Goal: Task Accomplishment & Management: Use online tool/utility

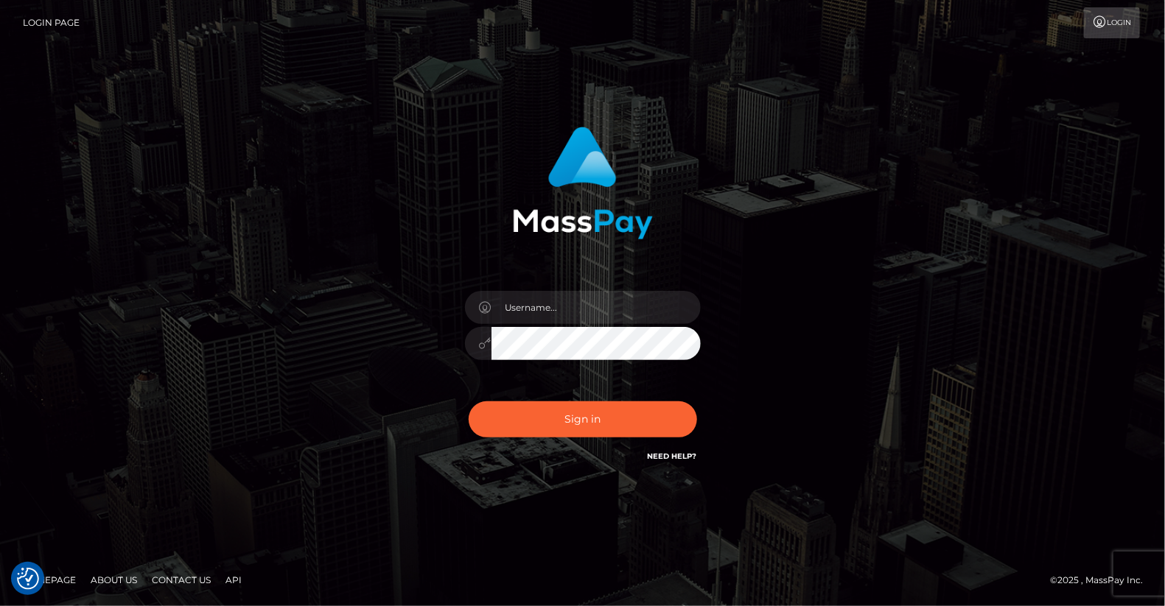
checkbox input "true"
click at [544, 304] on input "text" at bounding box center [595, 307] width 209 height 33
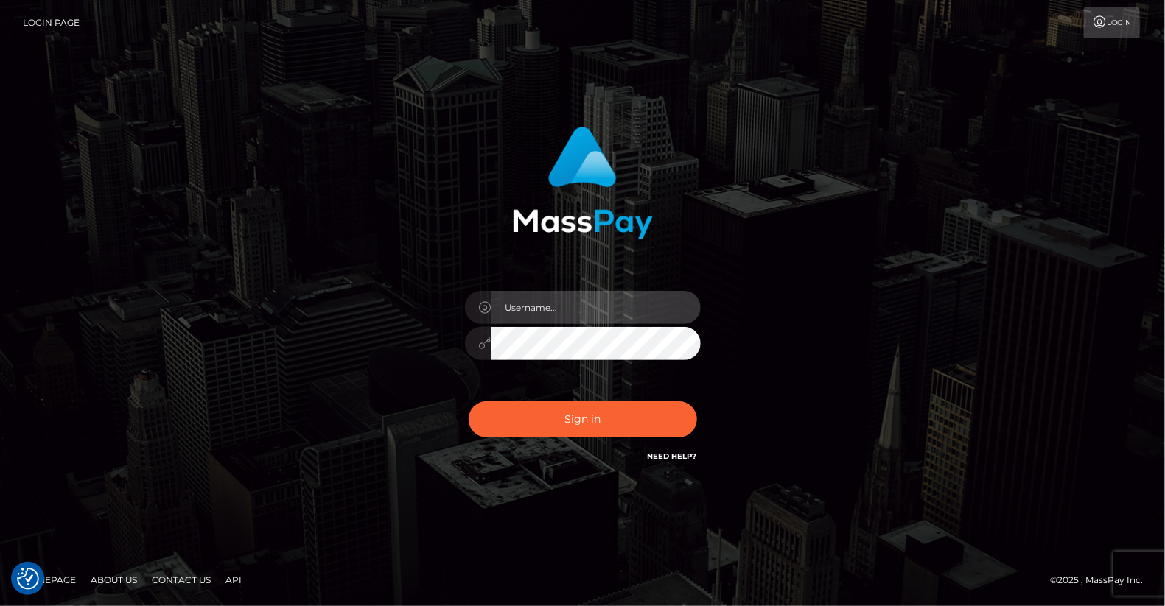
type input "yjoshi"
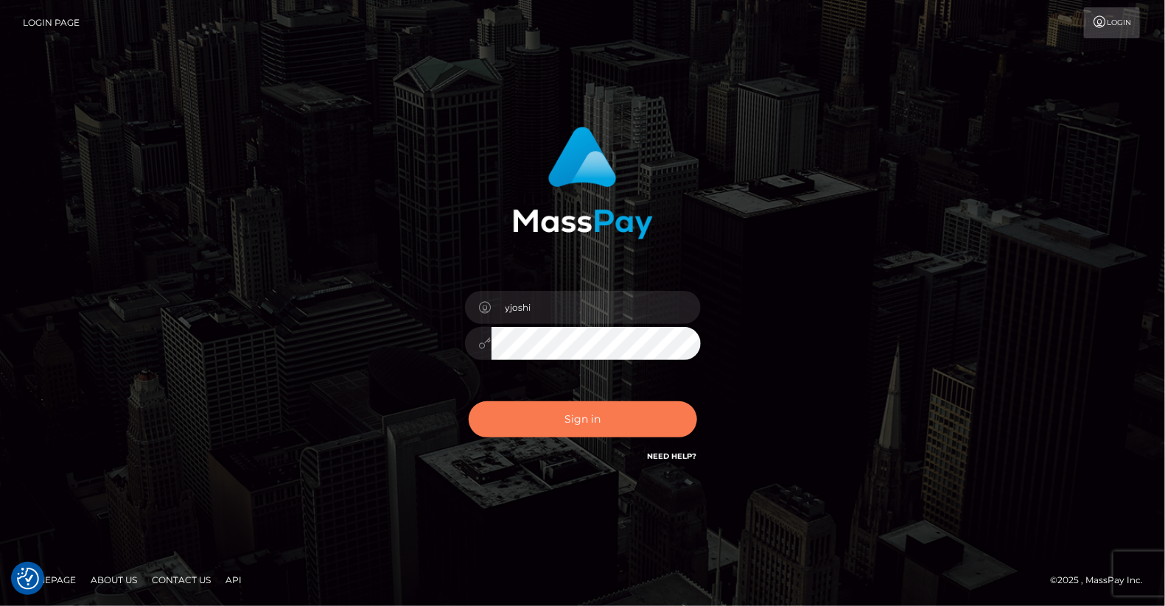
click at [586, 410] on button "Sign in" at bounding box center [583, 420] width 228 height 36
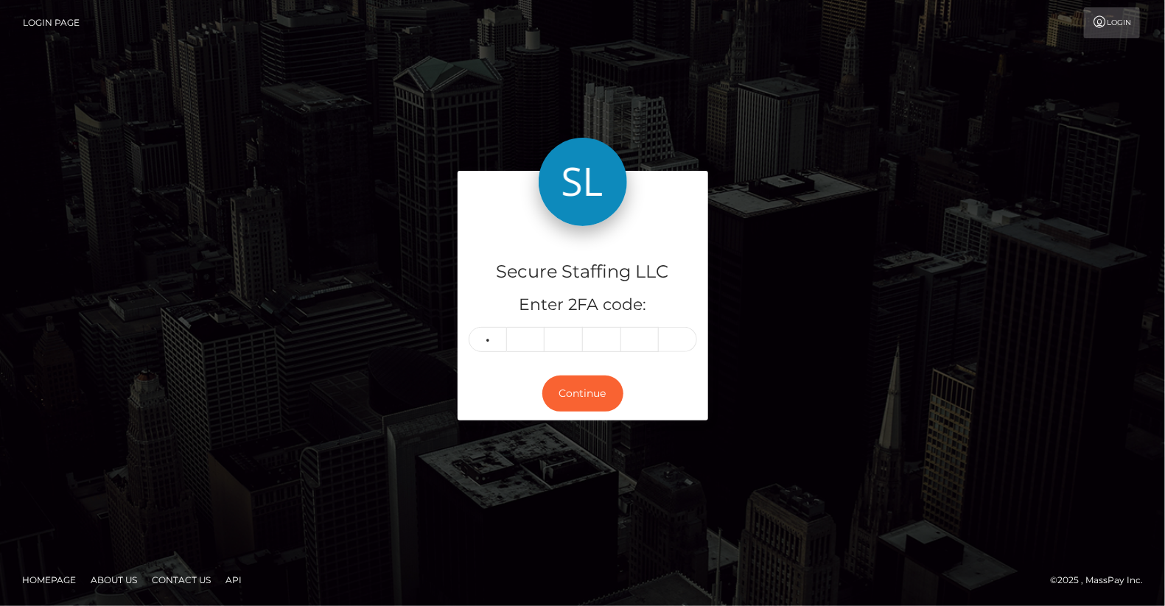
type input "7"
type input "5"
click at [495, 336] on input "7" at bounding box center [488, 339] width 38 height 25
type input "1"
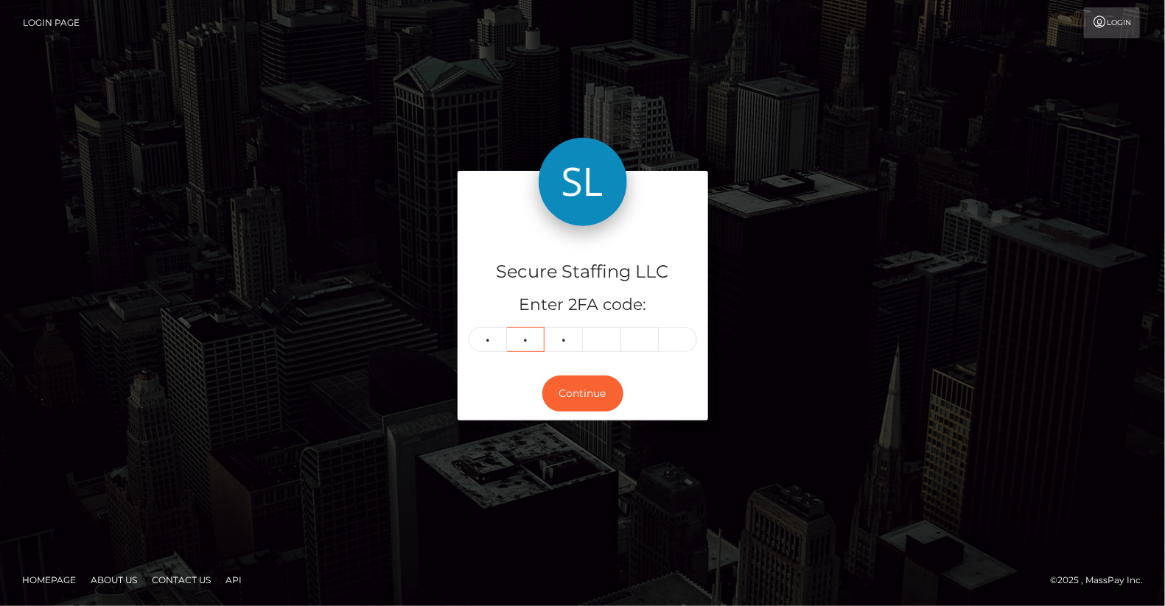
type input "2"
type input "0"
type input "5"
type input "2"
type input "6"
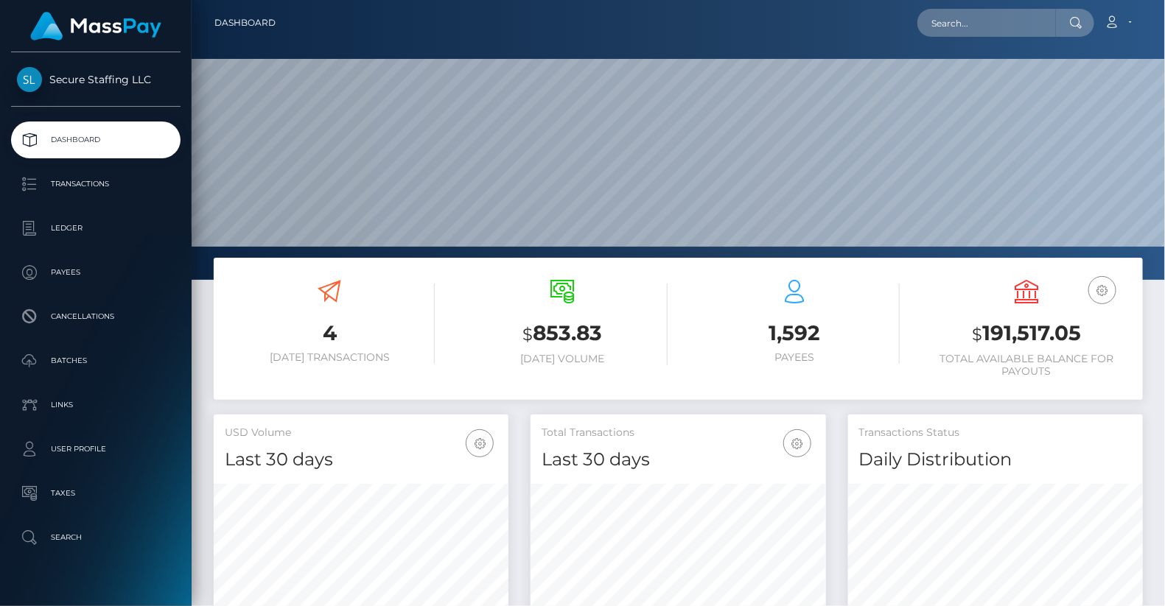
scroll to position [261, 295]
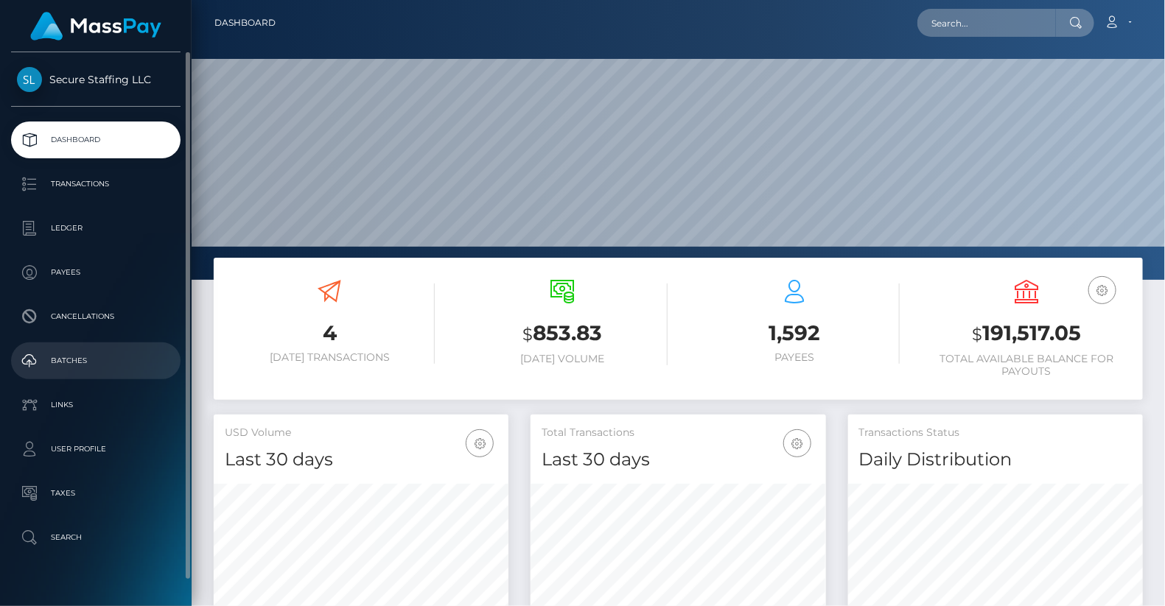
click at [94, 362] on p "Batches" at bounding box center [96, 361] width 158 height 22
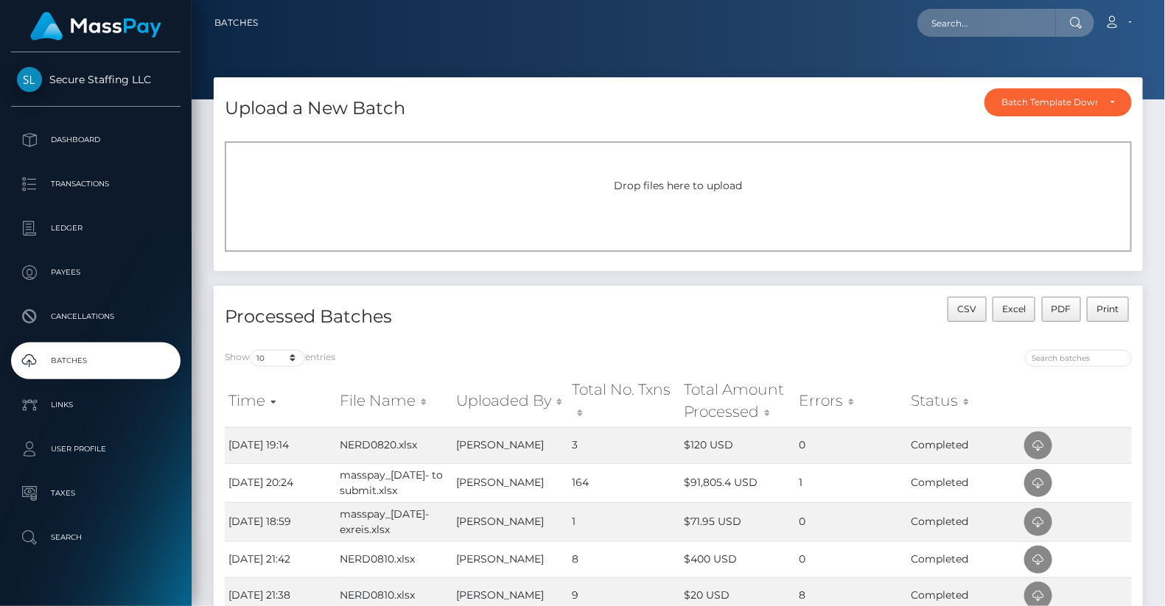
click at [682, 189] on span "Drop files here to upload" at bounding box center [678, 185] width 128 height 13
click at [506, 108] on div "Upload a New Batch Batch Template Download AED payout ARS payout AUD payout BRL…" at bounding box center [678, 103] width 929 height 53
click at [1040, 454] on icon at bounding box center [1038, 447] width 18 height 18
click at [712, 178] on div "Drop files here to upload" at bounding box center [678, 185] width 875 height 15
